Goal: Navigation & Orientation: Find specific page/section

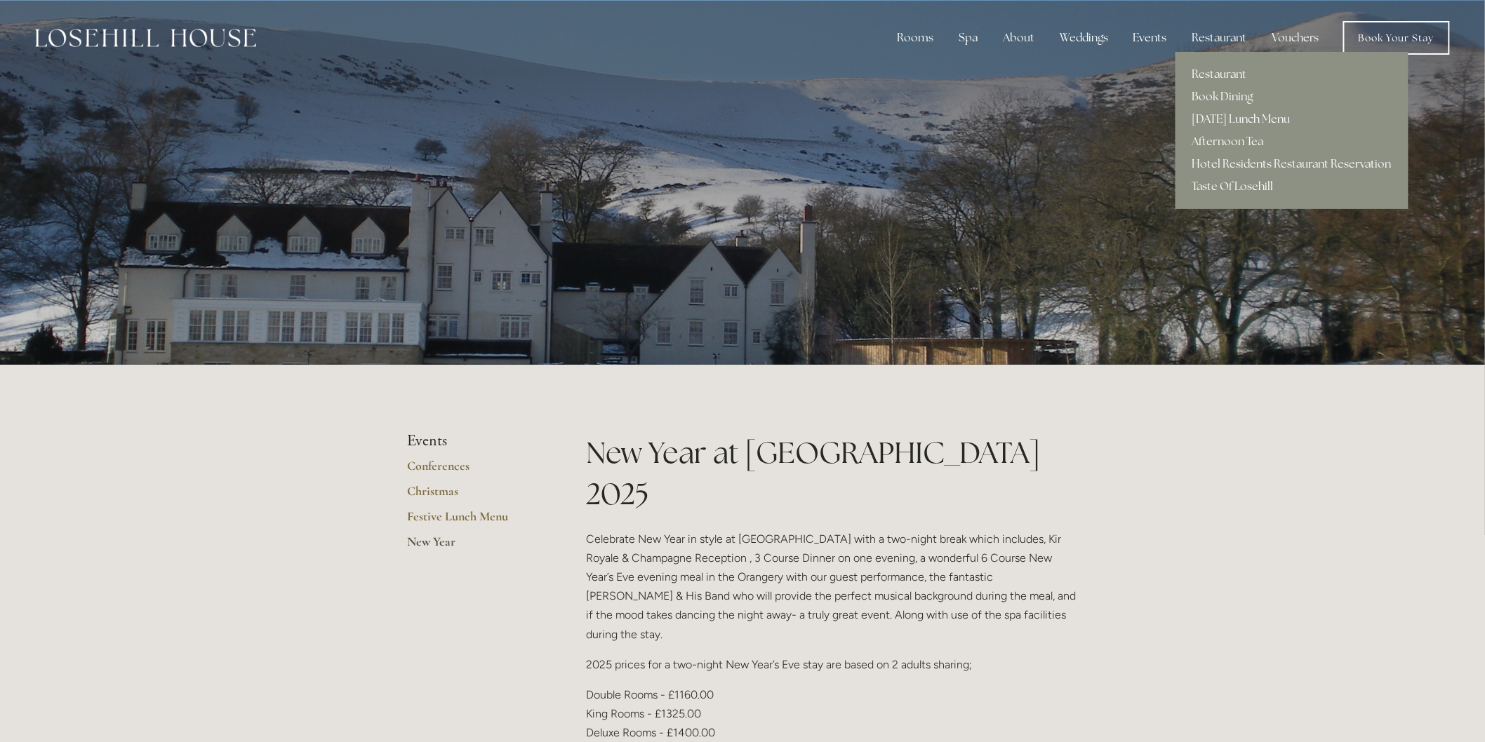
click at [1233, 116] on link "[DATE] Lunch Menu" at bounding box center [1291, 119] width 233 height 22
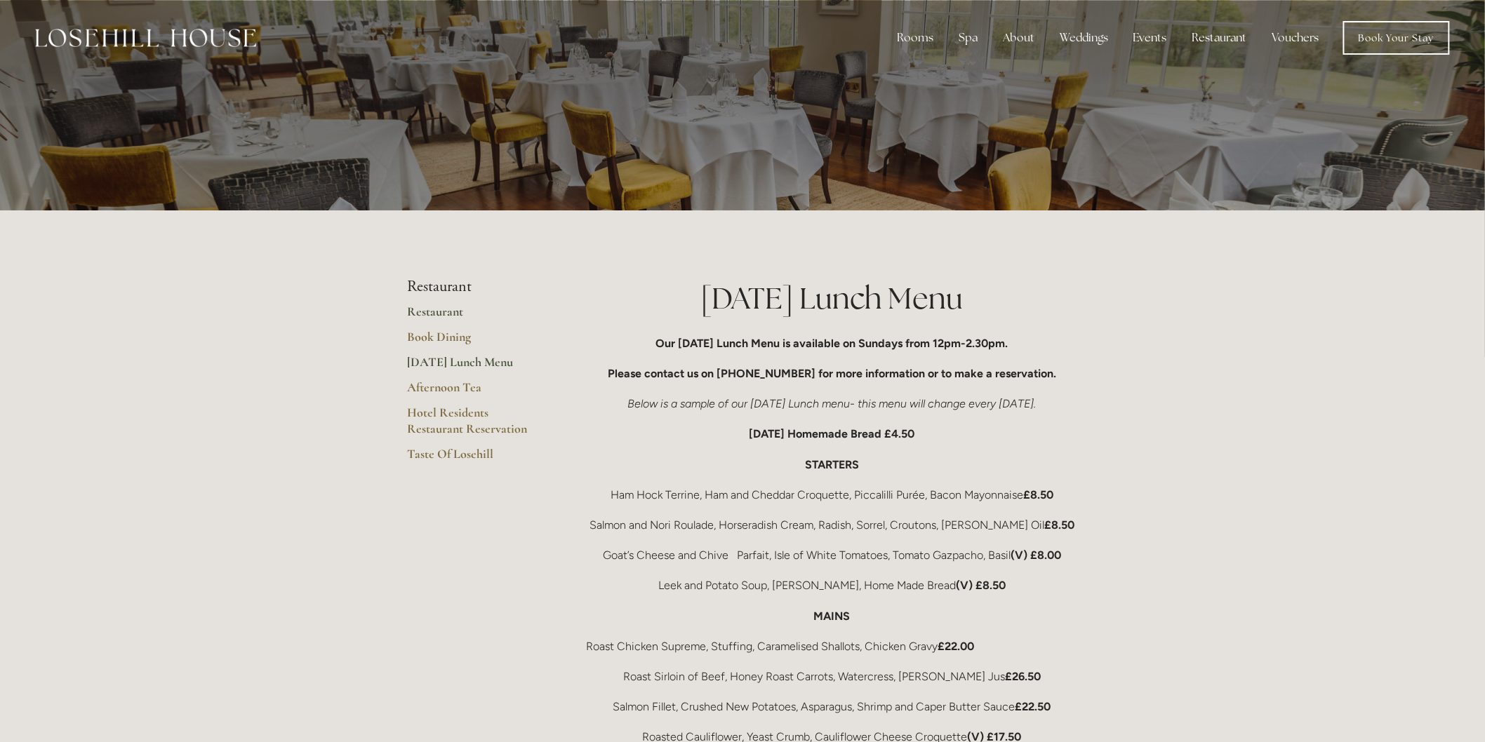
click at [443, 314] on link "Restaurant" at bounding box center [474, 316] width 134 height 25
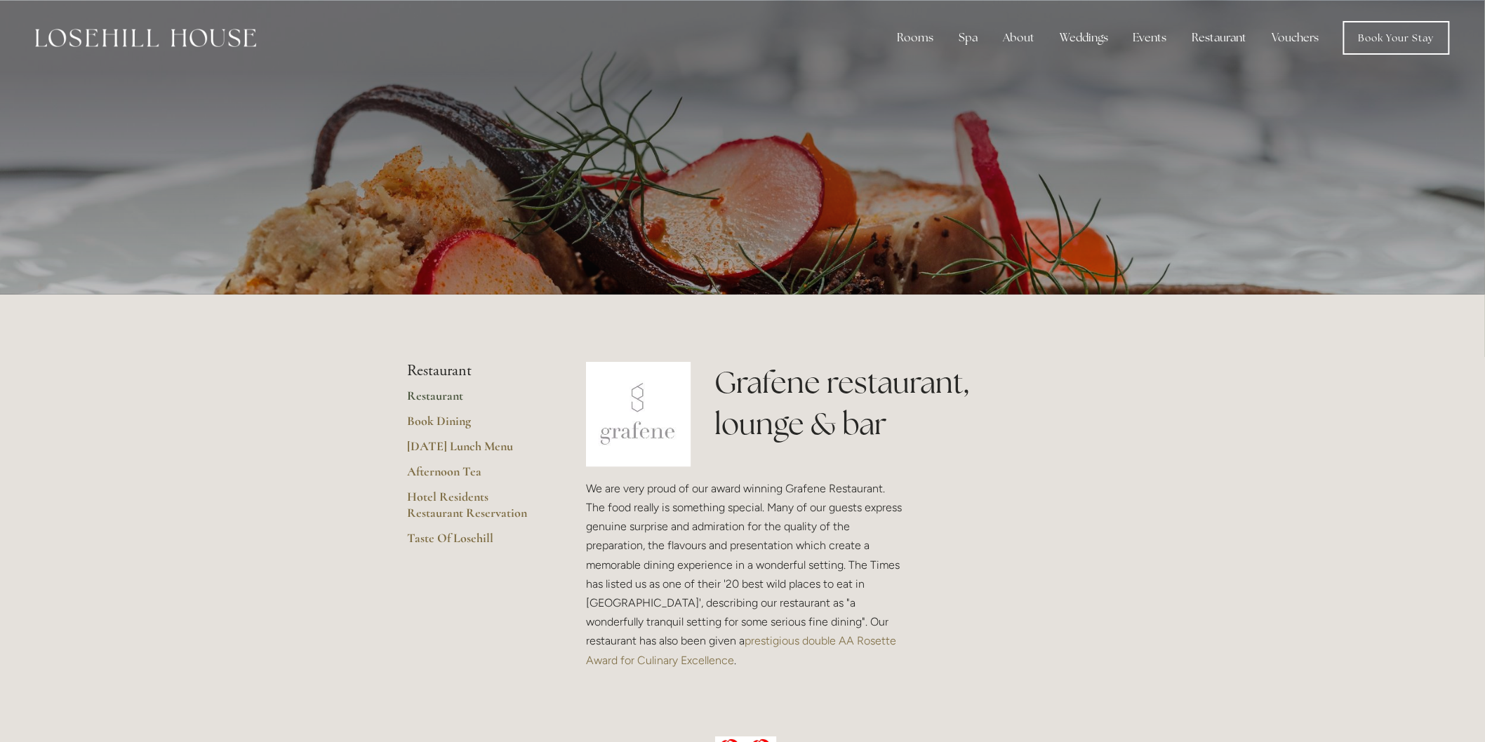
click at [155, 42] on img at bounding box center [145, 38] width 221 height 18
